Goal: Transaction & Acquisition: Purchase product/service

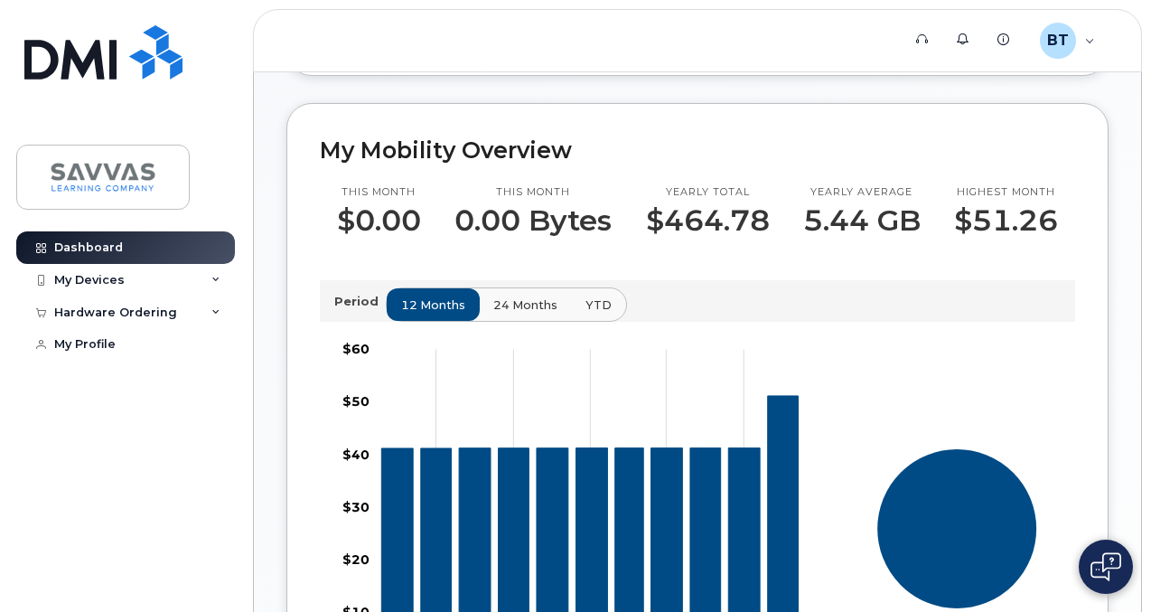
scroll to position [268, 0]
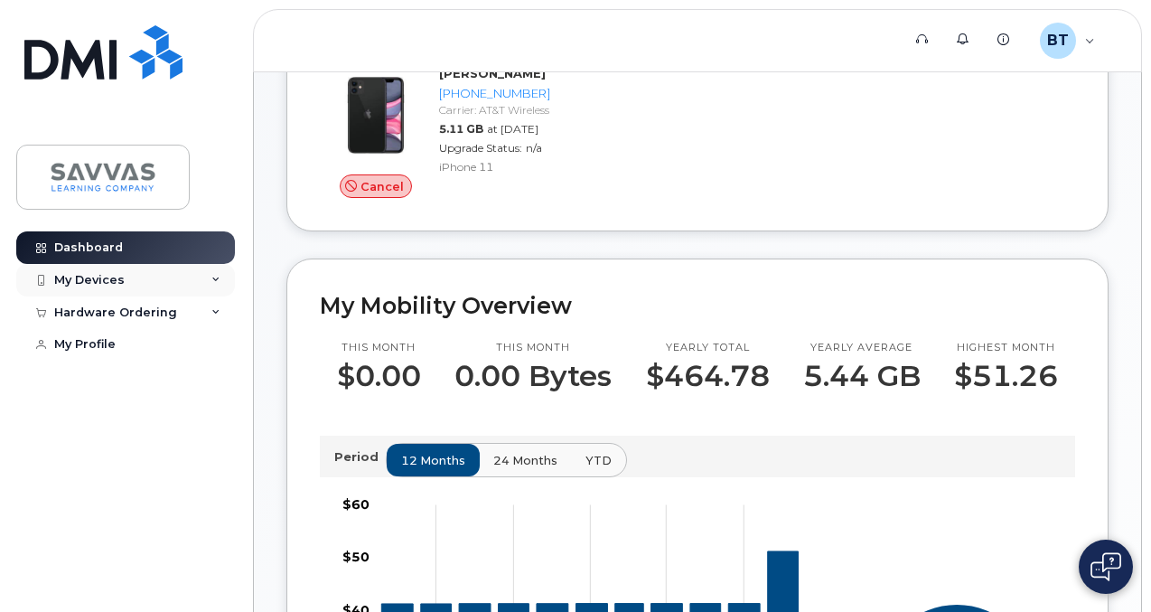
click at [97, 284] on div "My Devices" at bounding box center [89, 280] width 70 height 14
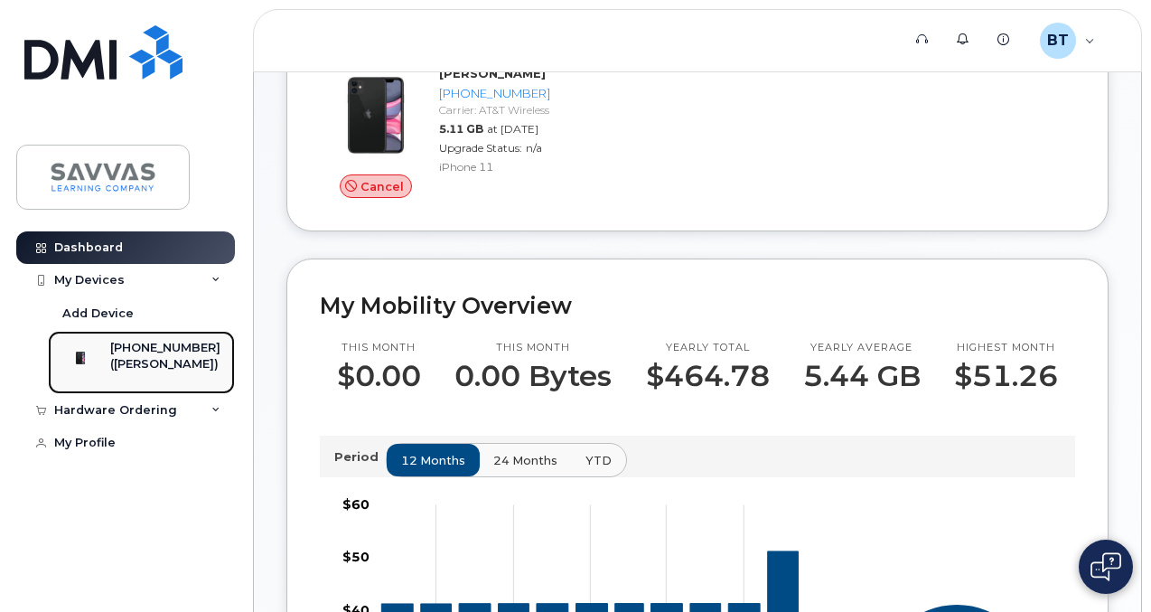
click at [180, 362] on div "([PERSON_NAME])" at bounding box center [165, 364] width 110 height 16
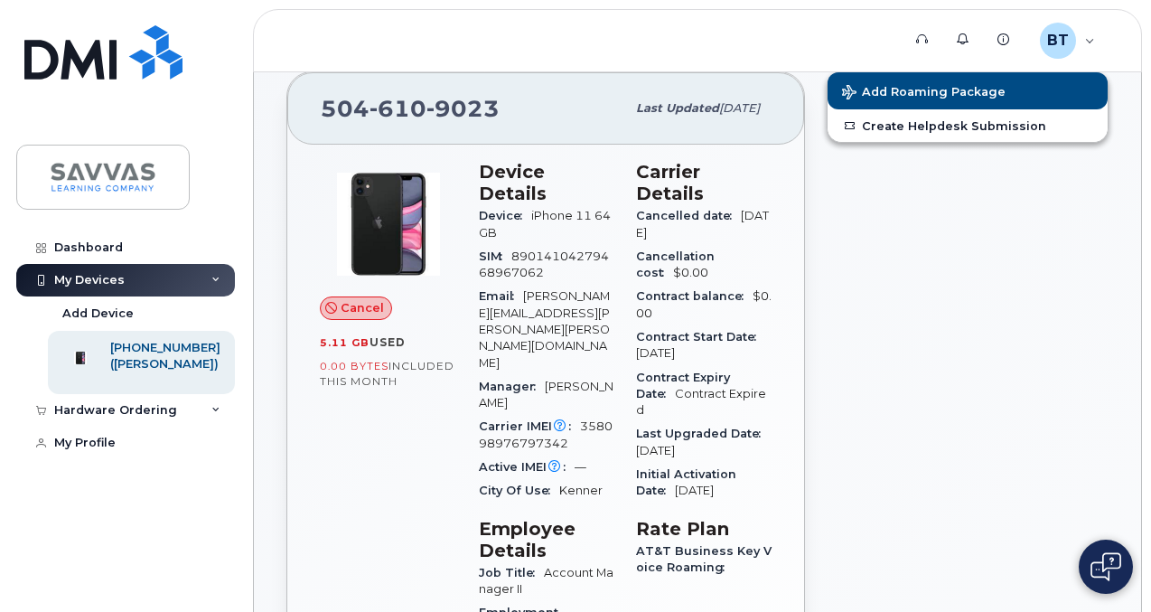
scroll to position [60, 0]
click at [148, 418] on div "Hardware Ordering" at bounding box center [115, 410] width 123 height 14
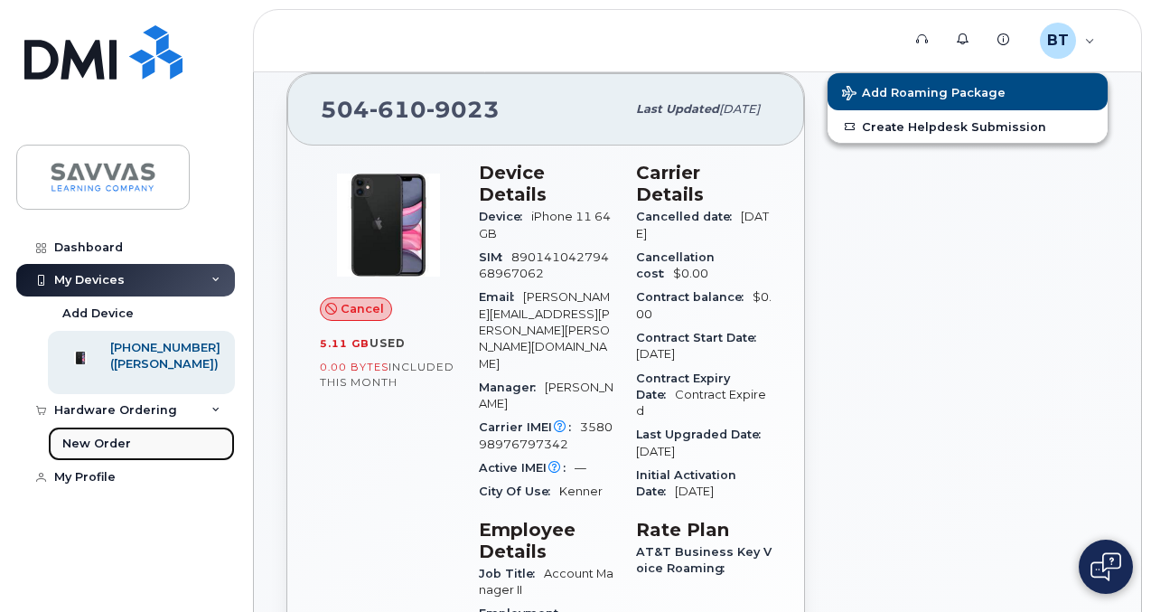
click at [148, 448] on link "New Order" at bounding box center [141, 444] width 187 height 34
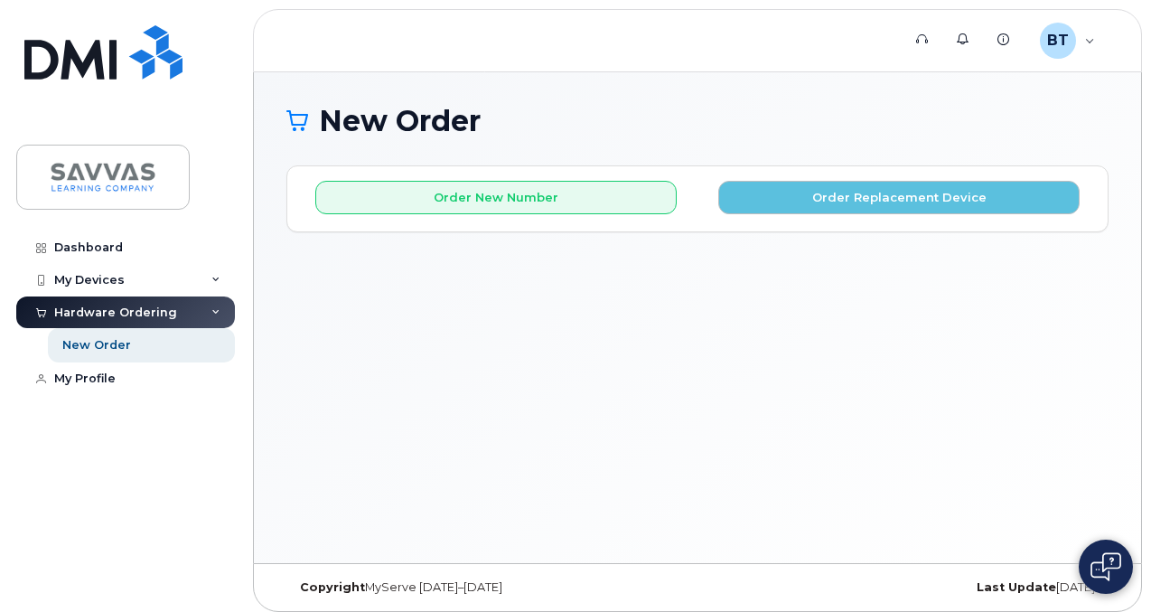
scroll to position [9, 0]
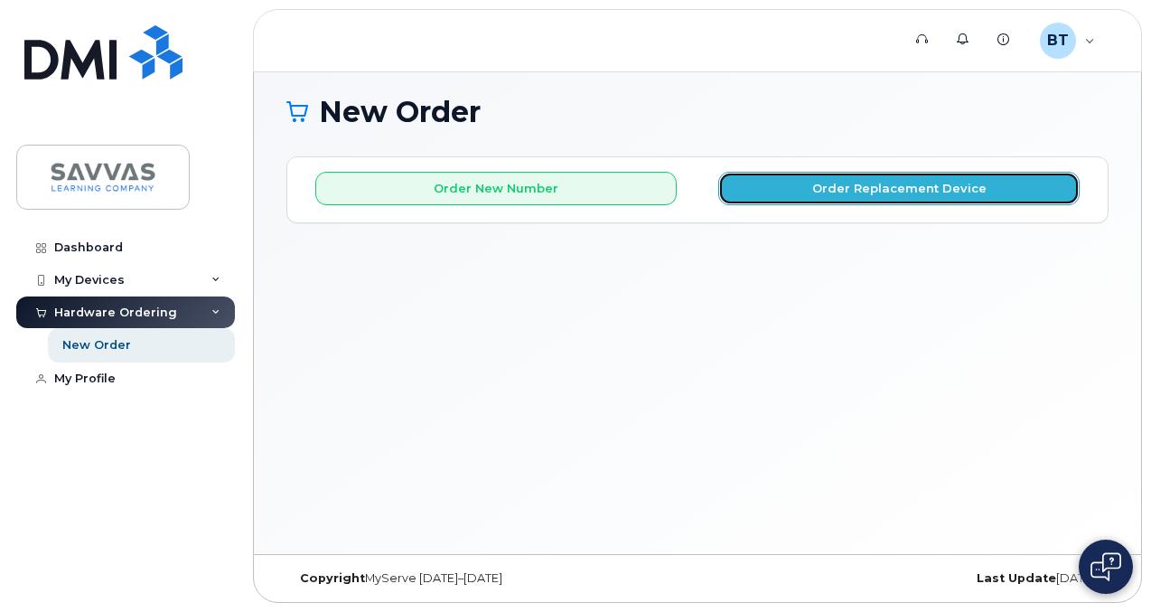
click at [870, 193] on button "Order Replacement Device" at bounding box center [900, 188] width 362 height 33
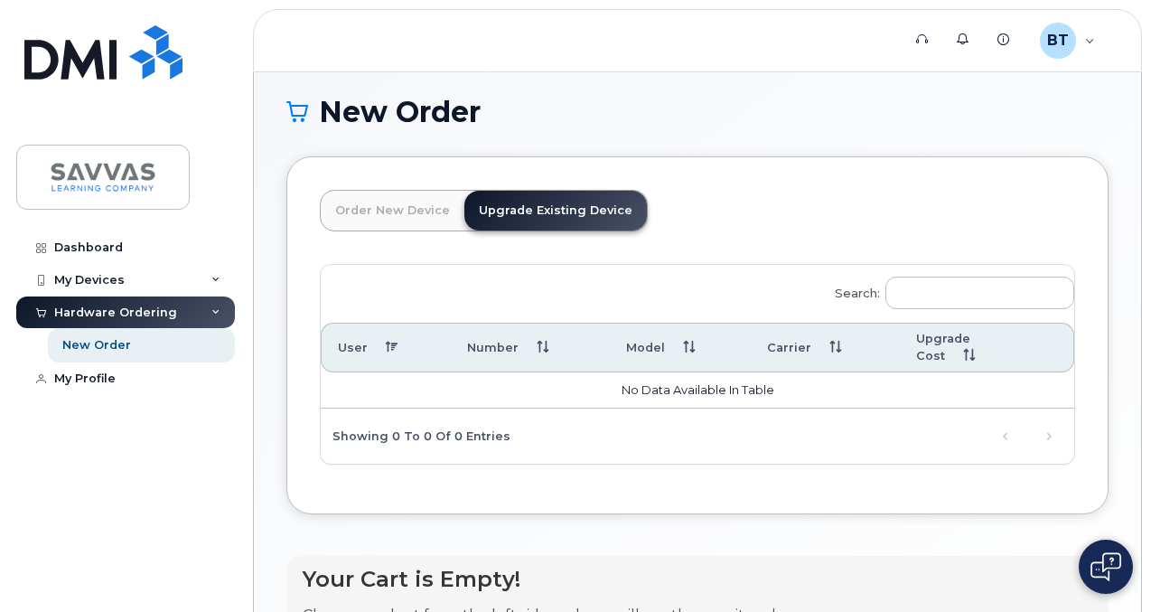
click at [578, 206] on link "Upgrade Existing Device" at bounding box center [556, 211] width 183 height 40
click at [886, 298] on input "Search:" at bounding box center [980, 293] width 189 height 33
click at [384, 216] on link "Order New Device" at bounding box center [393, 211] width 144 height 40
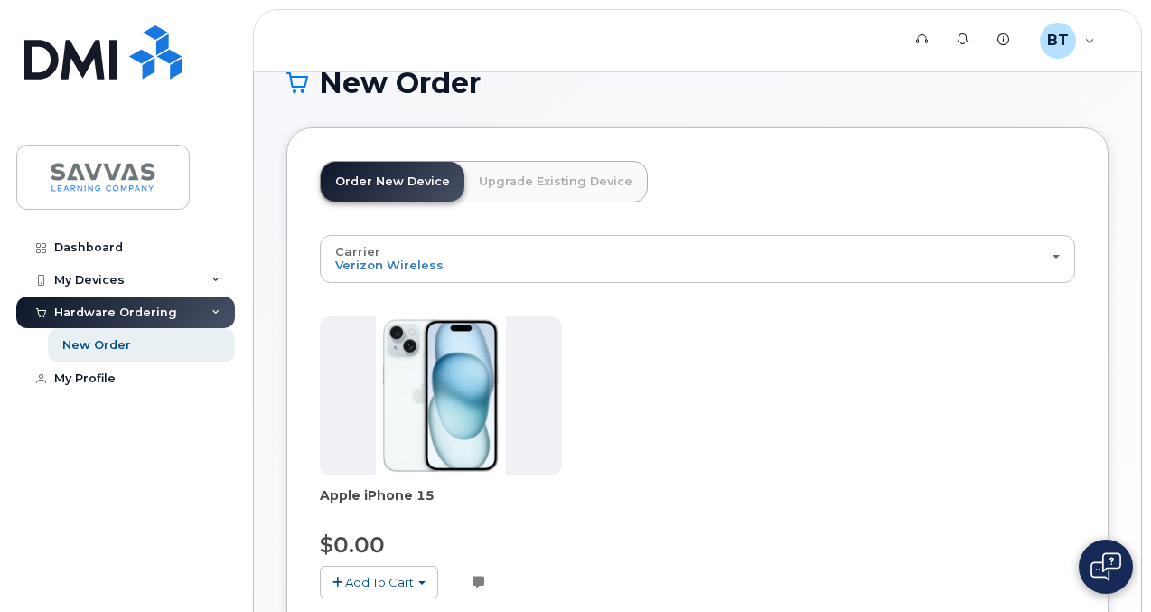
scroll to position [55, 0]
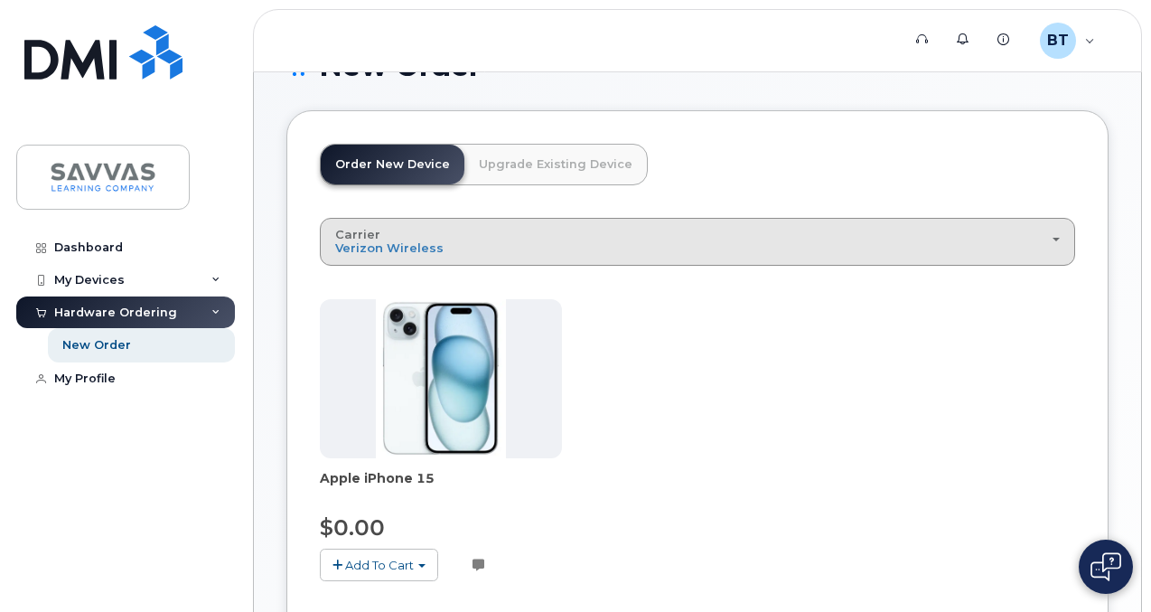
click at [688, 252] on div "Carrier Verizon Wireless AT&T Wireless T-Mobile" at bounding box center [697, 242] width 725 height 28
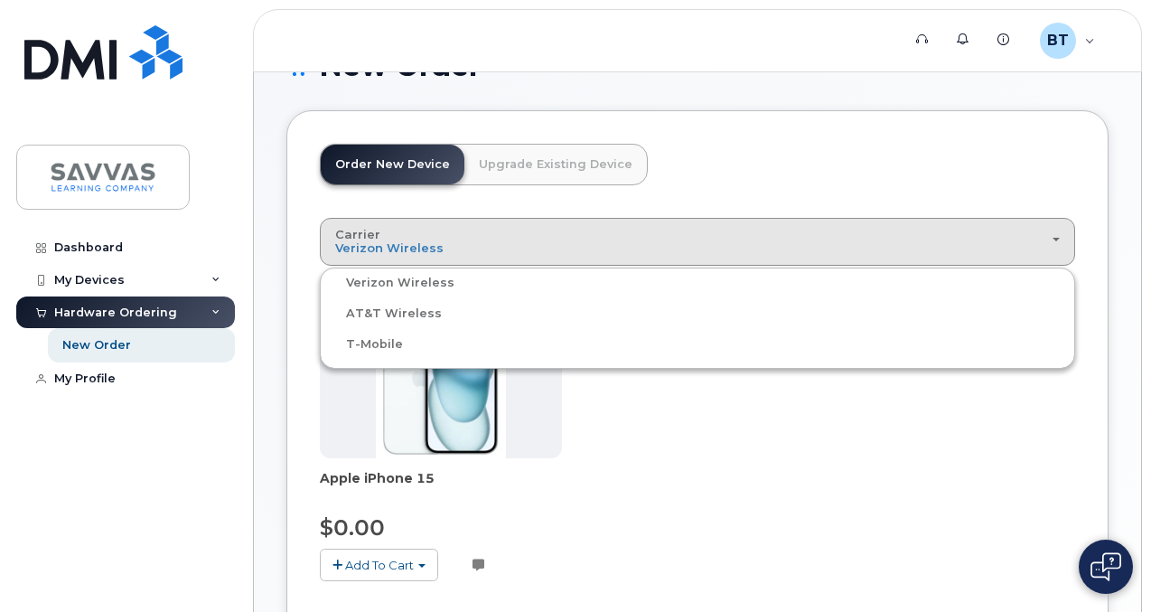
click at [412, 316] on label "AT&T Wireless" at bounding box center [382, 314] width 117 height 22
click at [0, 0] on input "AT&T Wireless" at bounding box center [0, 0] width 0 height 0
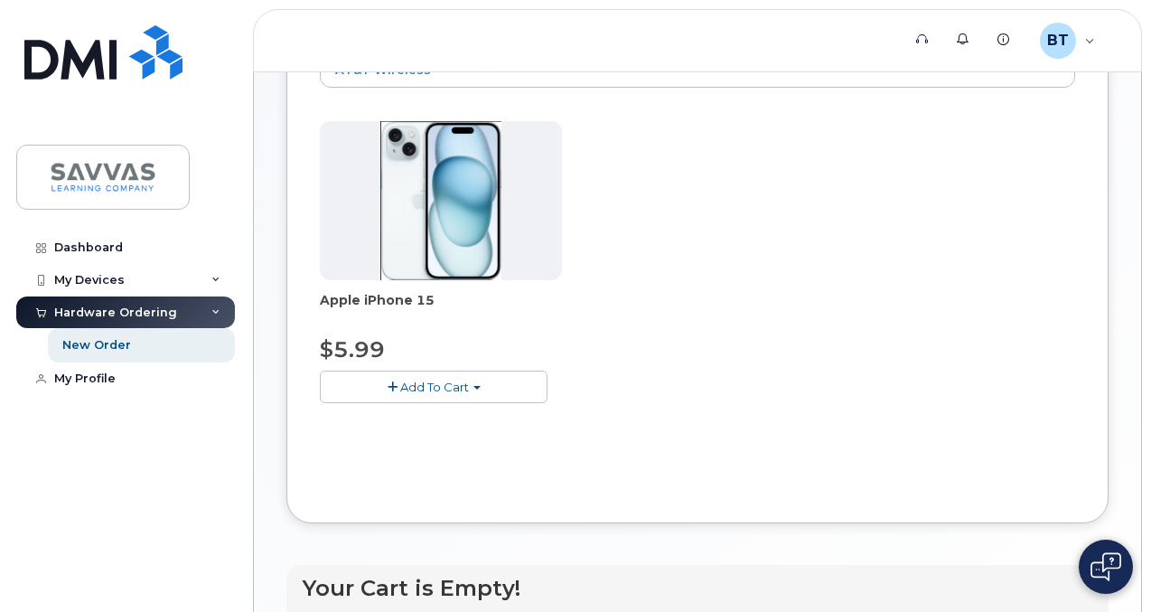
scroll to position [253, 0]
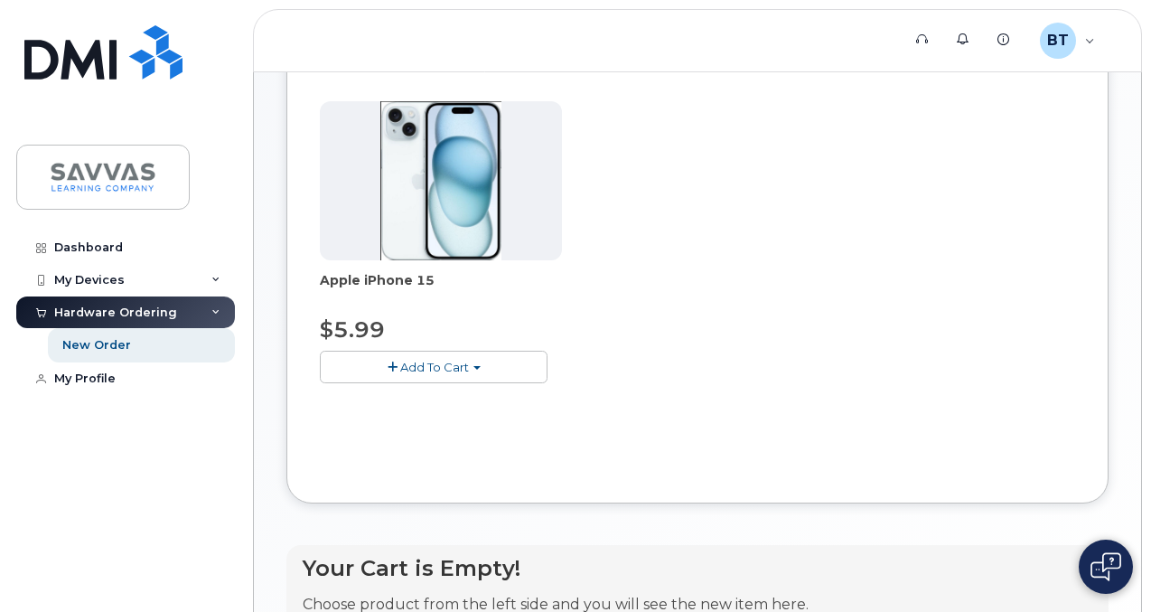
click at [443, 371] on button "Add To Cart" at bounding box center [434, 367] width 228 height 32
click at [465, 398] on link "$5.99 - 3 Year Activation (128GB)" at bounding box center [440, 401] width 233 height 23
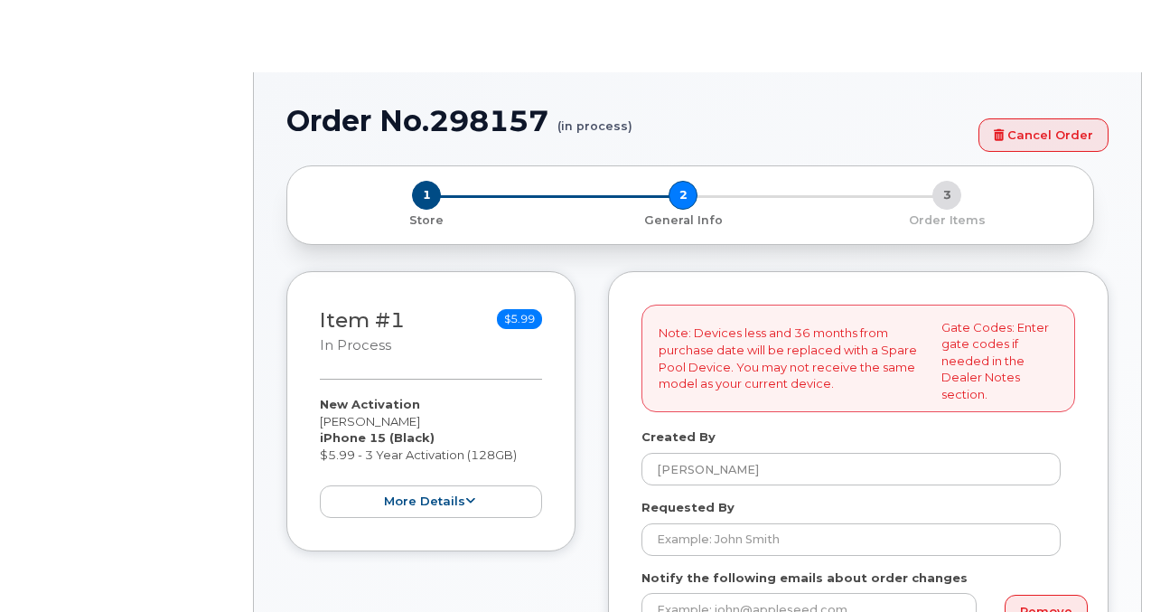
select select
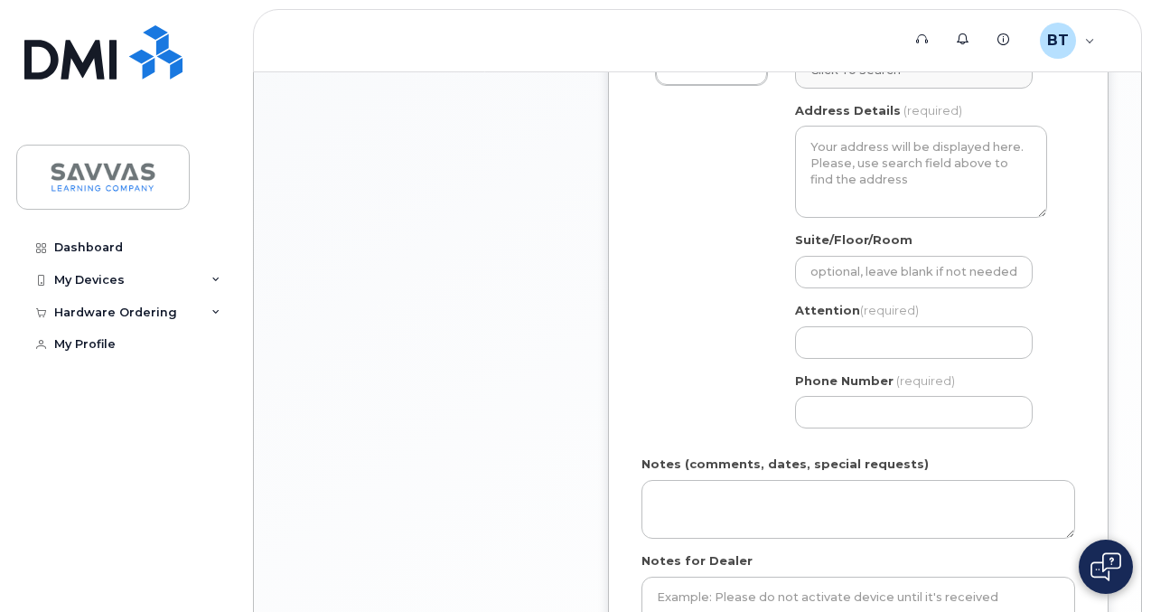
scroll to position [734, 0]
